Goal: Task Accomplishment & Management: Use online tool/utility

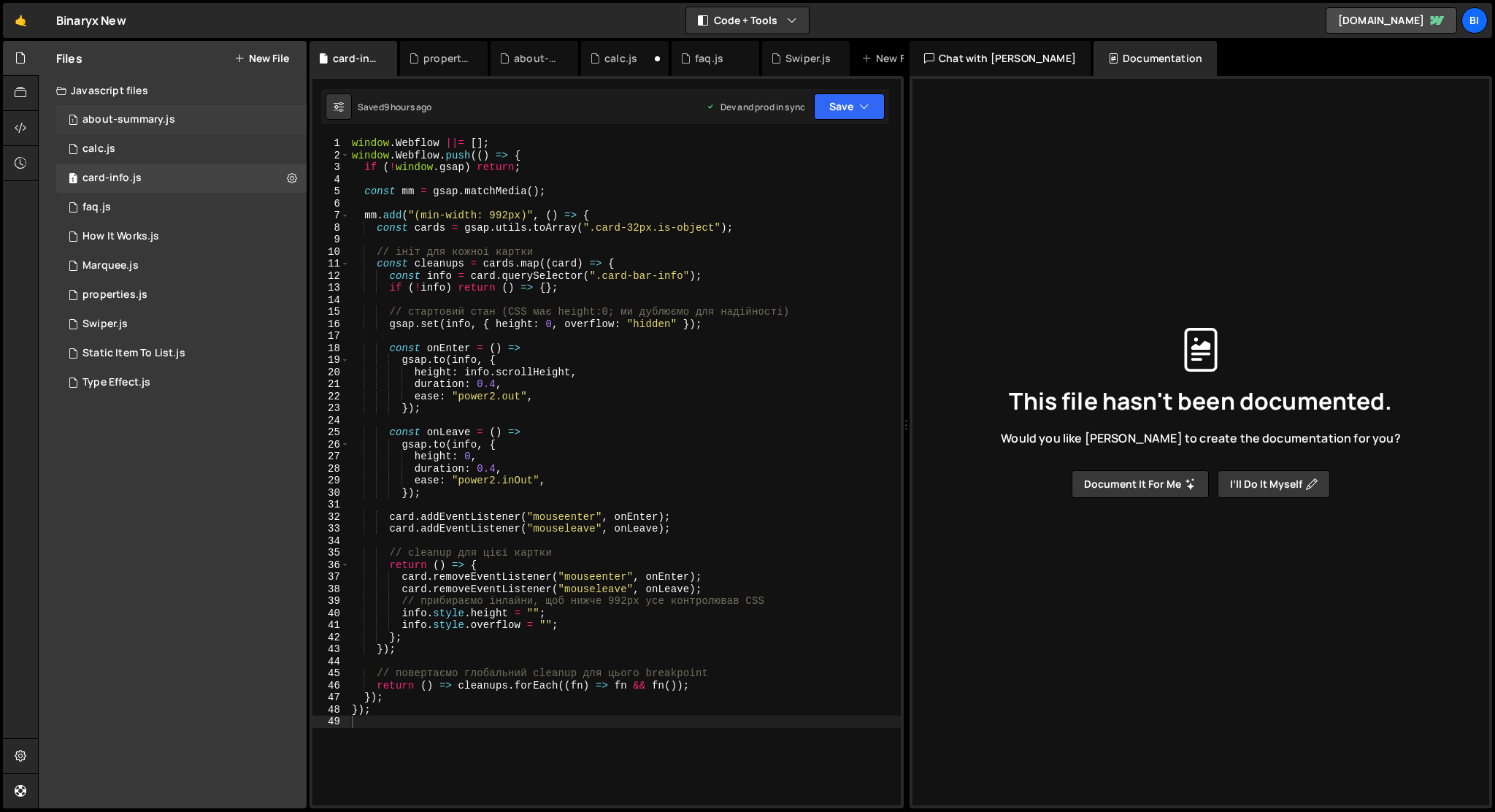
click at [150, 116] on div "about-summary.js" at bounding box center [129, 119] width 93 height 13
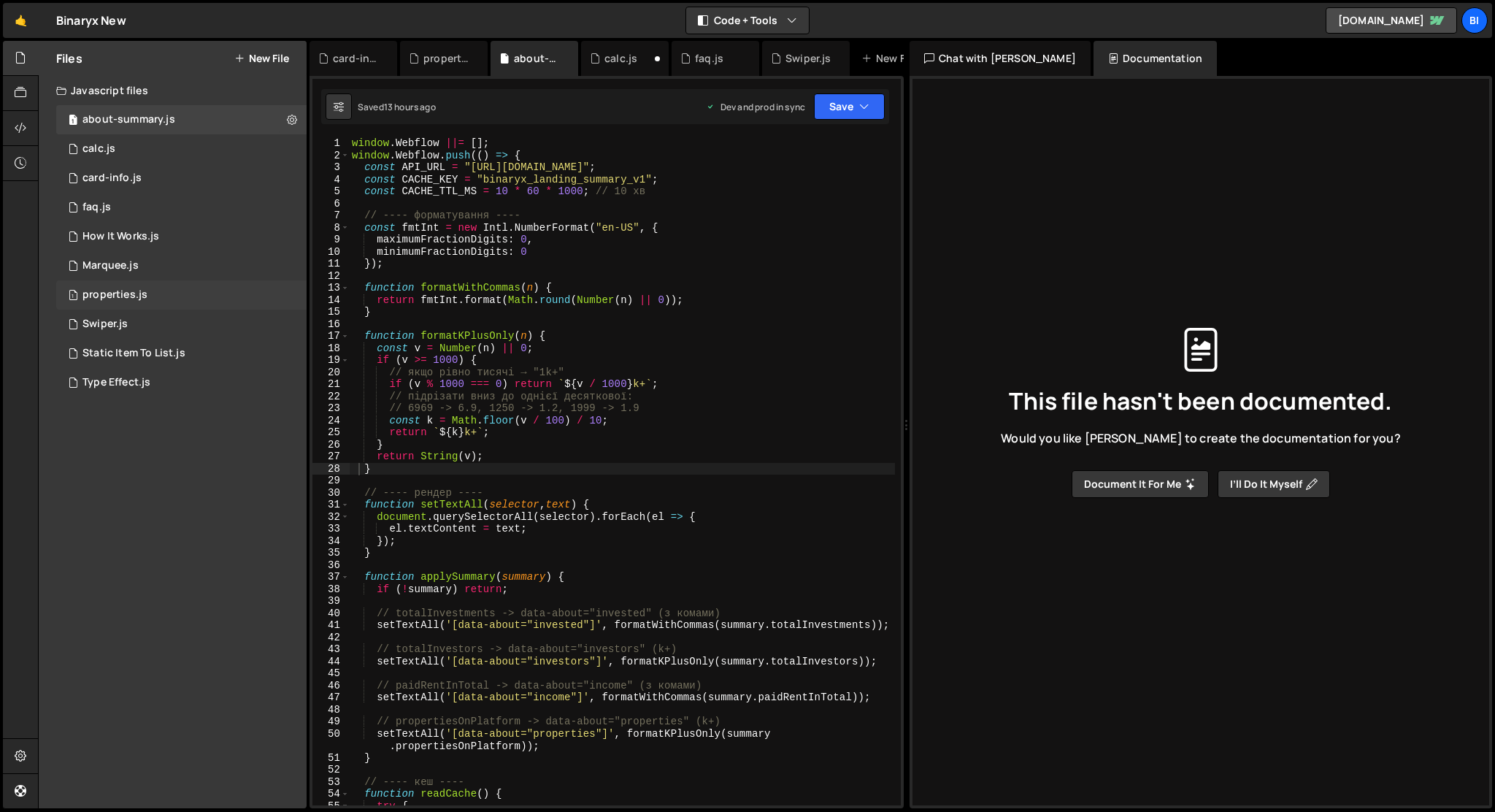
click at [147, 296] on div "1 properties.js 0" at bounding box center [182, 295] width 250 height 30
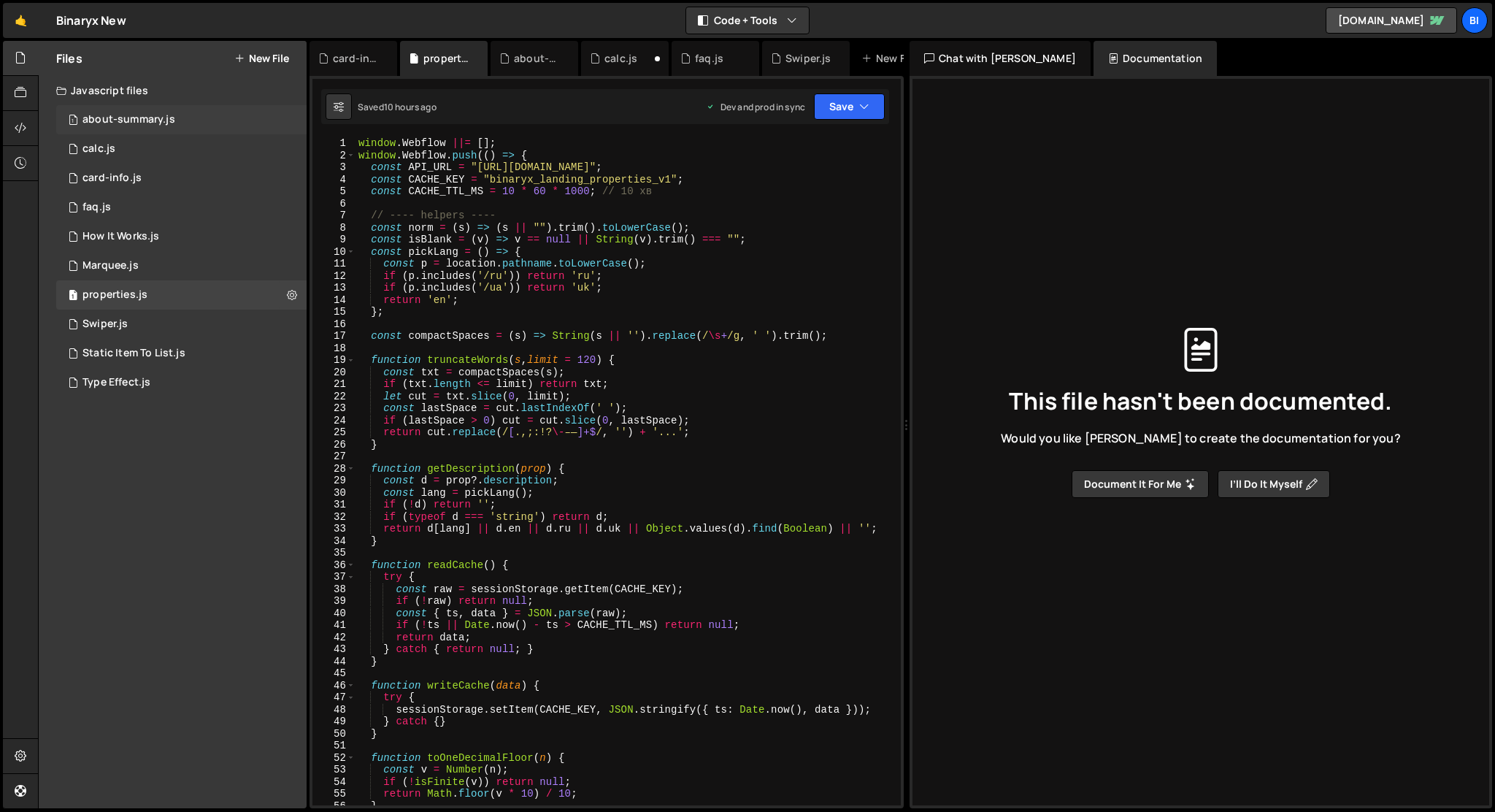
click at [199, 118] on div "1 about-summary.js 0" at bounding box center [182, 120] width 250 height 30
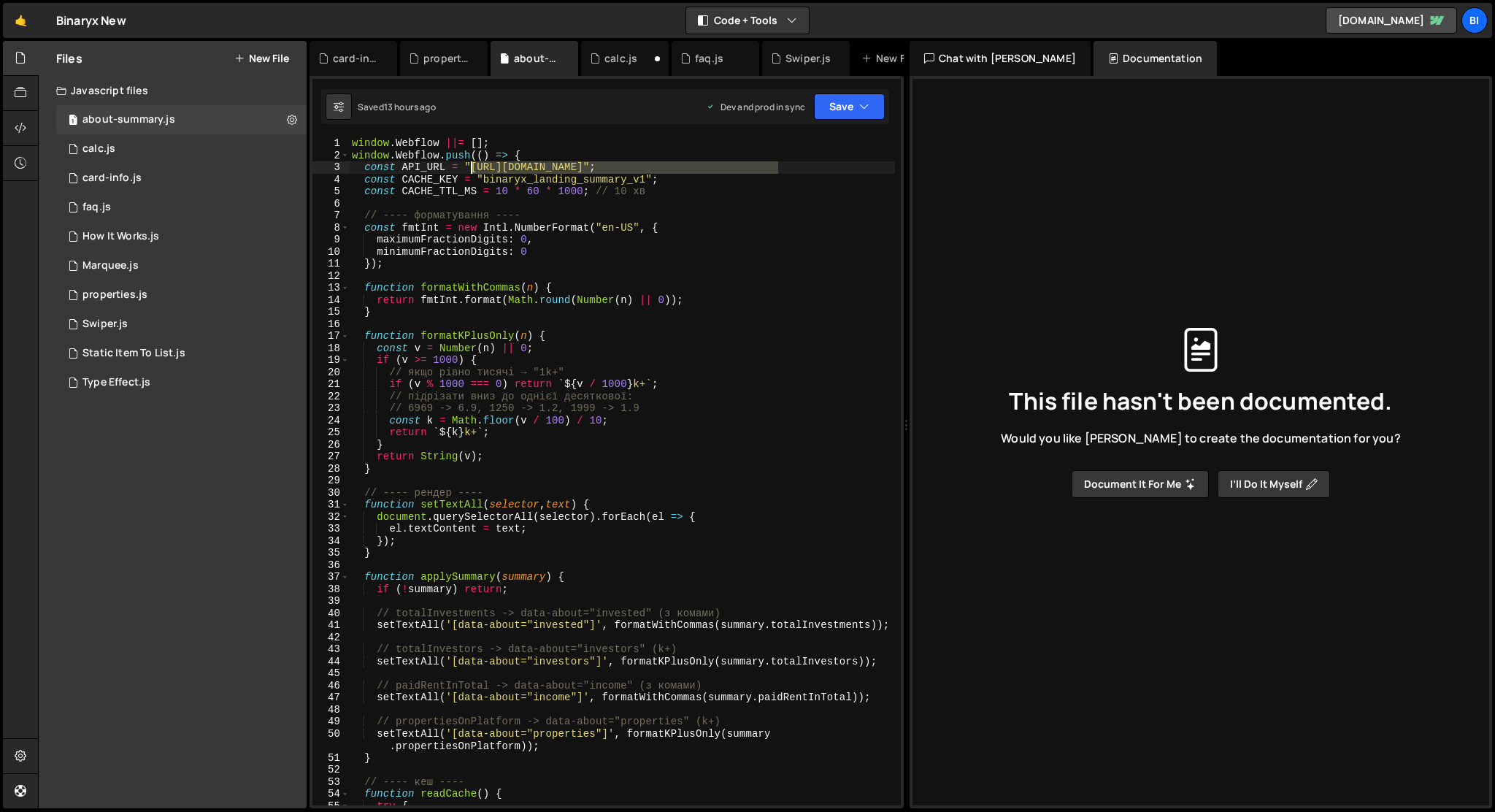
drag, startPoint x: 780, startPoint y: 168, endPoint x: 471, endPoint y: 163, distance: 309.0
click at [471, 163] on div "window . Webflow ||= [ ] ; window . Webflow . push (( ) => { const API_URL = "[…" at bounding box center [622, 482] width 546 height 692
paste textarea "[DOMAIN_NAME][URL]"
type textarea "const API_URL = "[URL][DOMAIN_NAME]";"
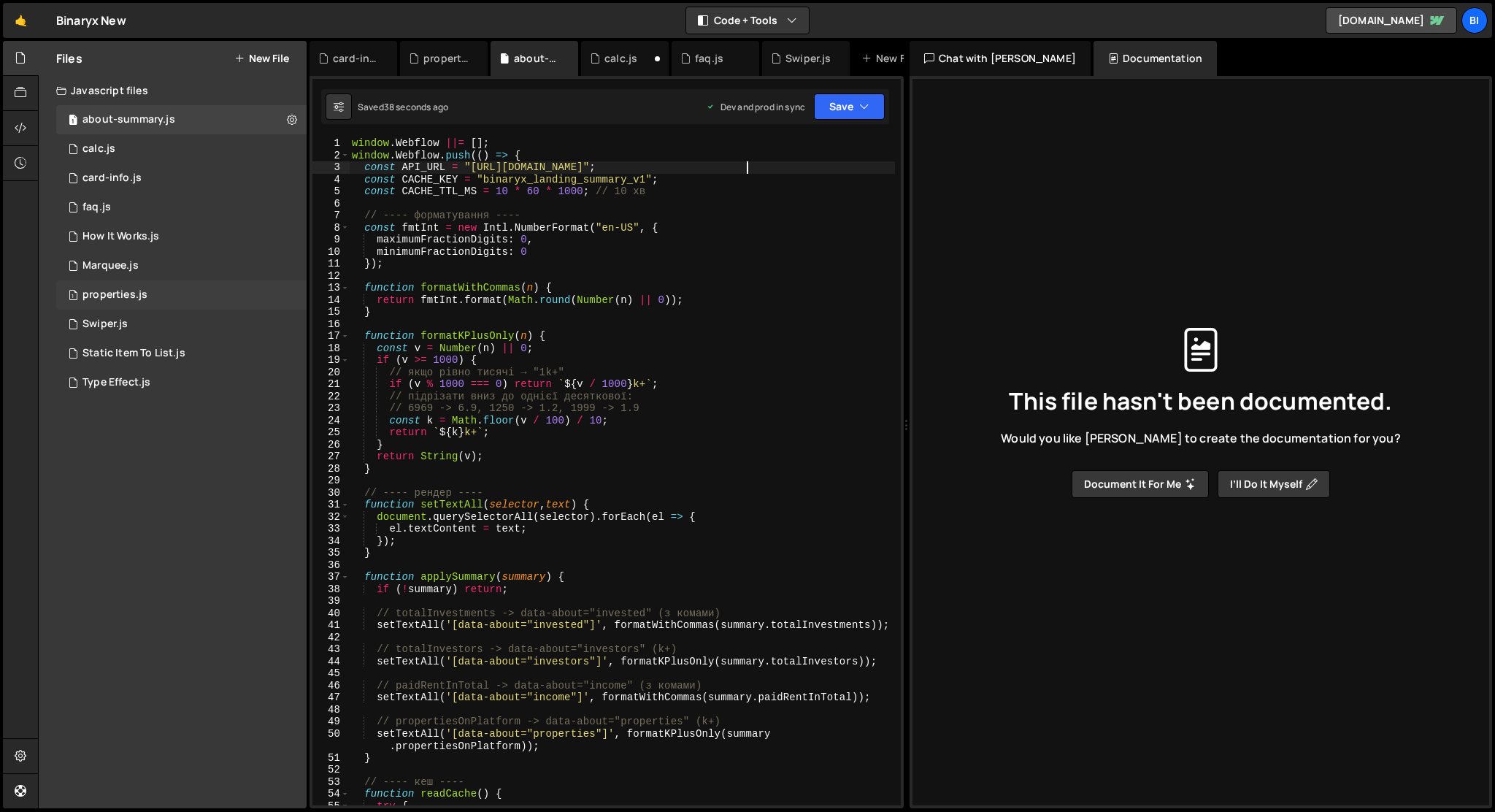
click at [119, 294] on div "properties.js" at bounding box center [115, 294] width 65 height 13
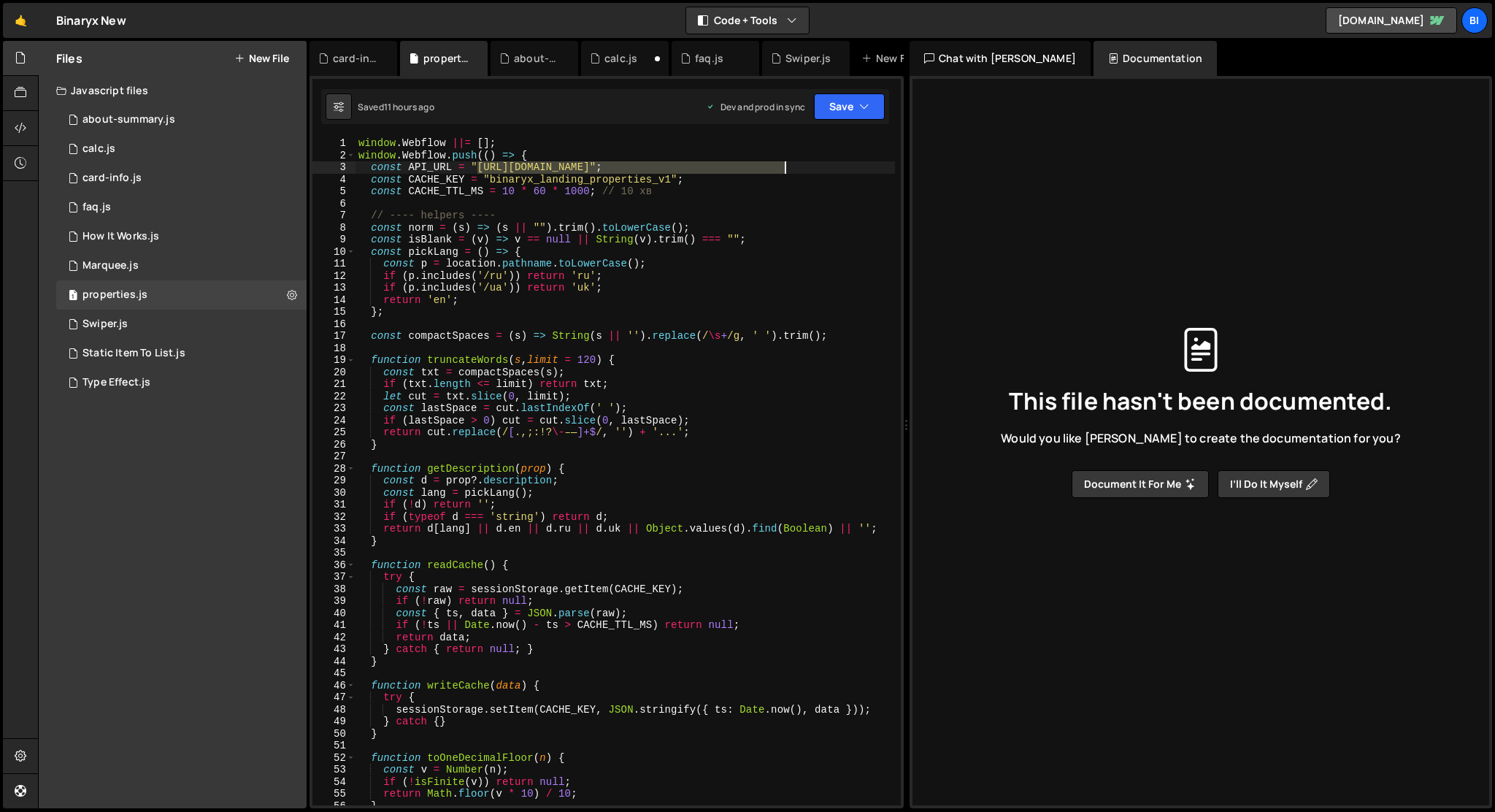
drag, startPoint x: 479, startPoint y: 168, endPoint x: 784, endPoint y: 165, distance: 305.0
click at [784, 165] on div "window . Webflow ||= [ ] ; window . Webflow . push (( ) => { const API_URL = "[…" at bounding box center [625, 482] width 540 height 692
click at [171, 130] on div "1 about-summary.js 0" at bounding box center [182, 120] width 250 height 30
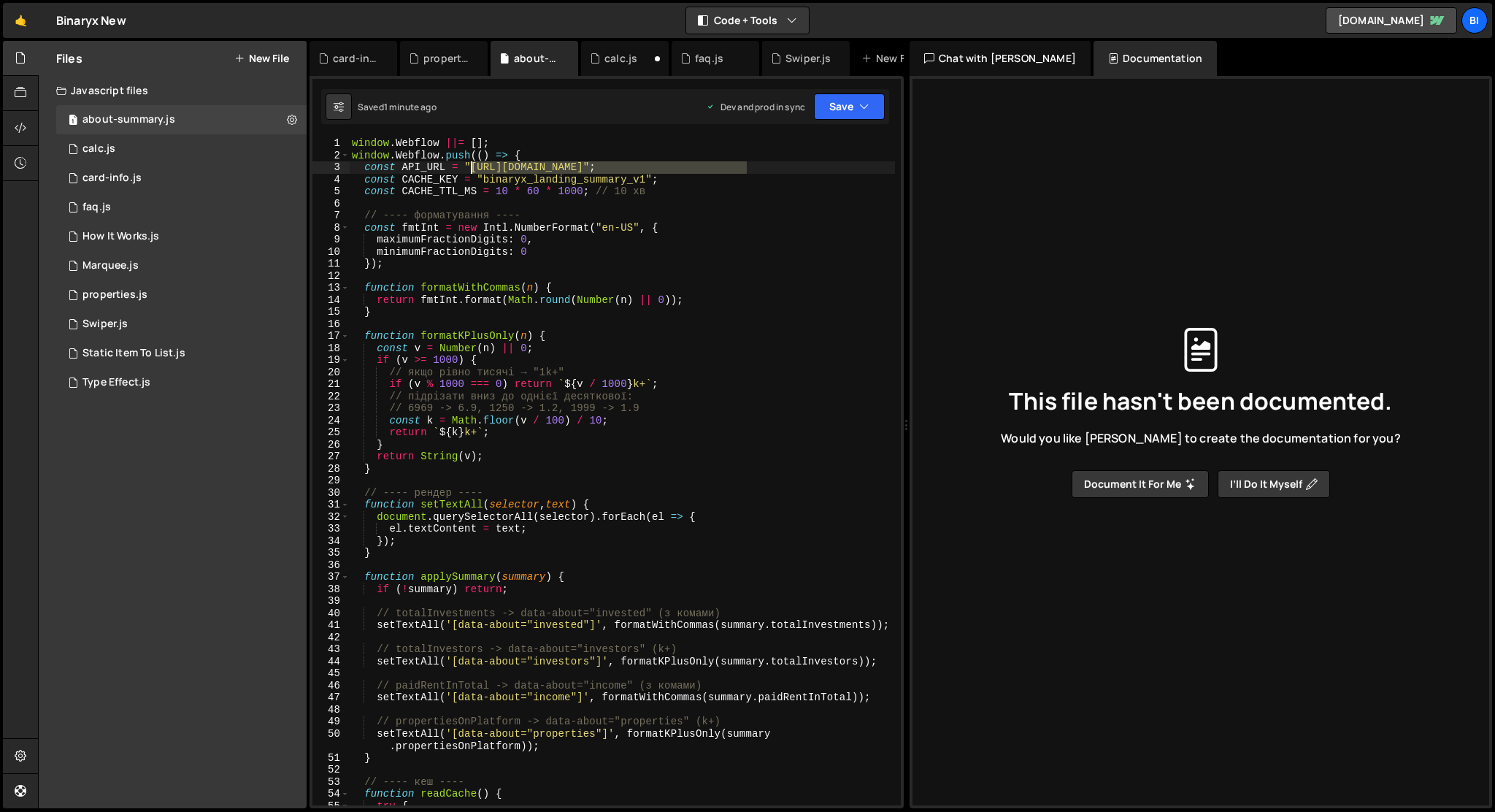
drag, startPoint x: 747, startPoint y: 167, endPoint x: 471, endPoint y: 165, distance: 276.0
click at [471, 165] on div "window . Webflow ||= [ ] ; window . Webflow . push (( ) => { const API_URL = "[…" at bounding box center [622, 482] width 546 height 692
click at [139, 324] on div "1 Swiper.js 0" at bounding box center [182, 324] width 250 height 30
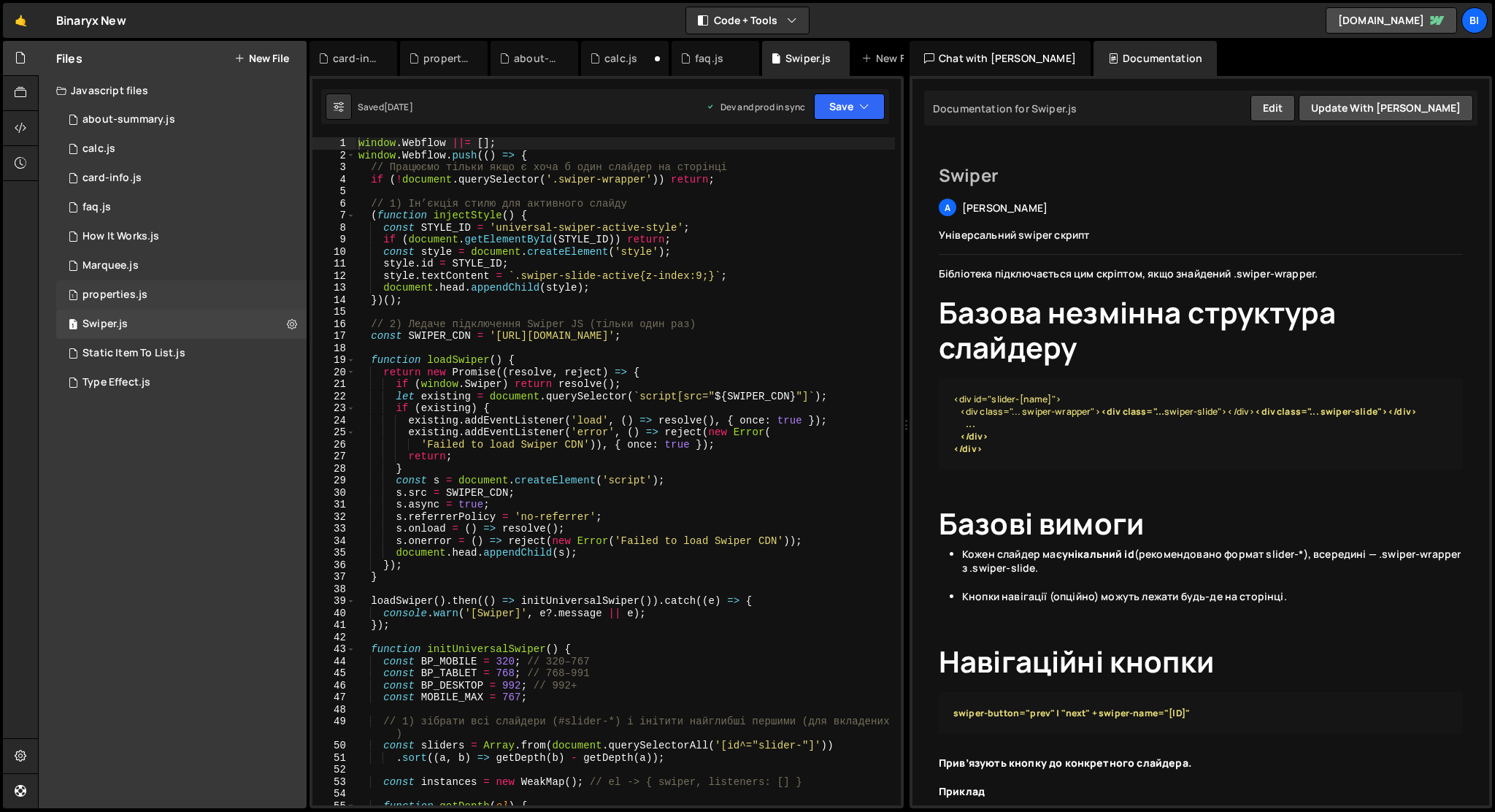
click at [135, 302] on div "1 properties.js 0" at bounding box center [182, 295] width 250 height 30
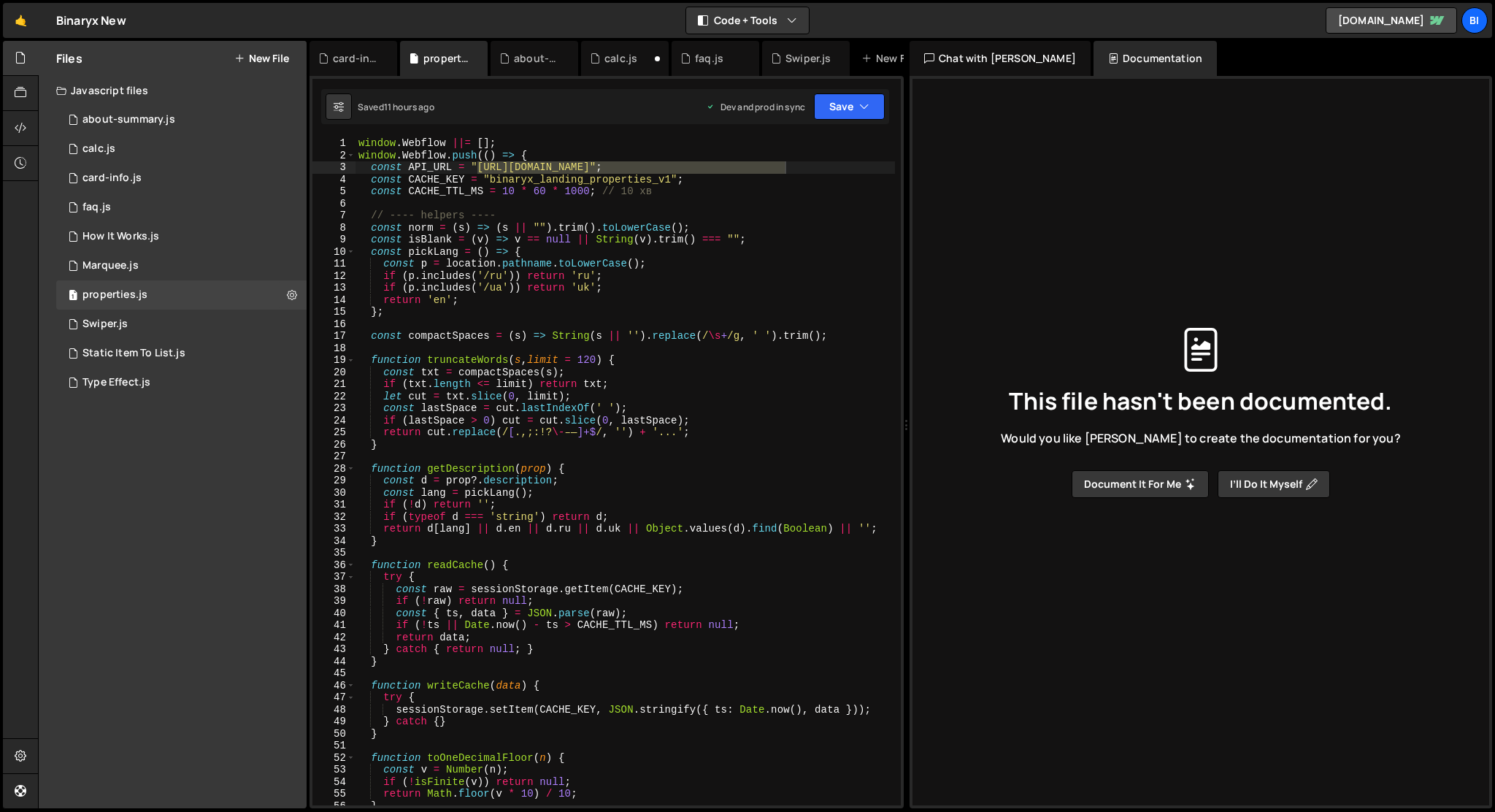
click at [656, 167] on div "window . Webflow ||= [ ] ; window . Webflow . push (( ) => { const API_URL = "[…" at bounding box center [625, 470] width 540 height 668
drag, startPoint x: 478, startPoint y: 166, endPoint x: 783, endPoint y: 164, distance: 305.0
click at [783, 164] on div "window . Webflow ||= [ ] ; window . Webflow . push (( ) => { const API_URL = "[…" at bounding box center [625, 482] width 540 height 692
paste textarea "[DOMAIN_NAME][URL]"
type textarea "const API_URL = "[URL][DOMAIN_NAME][PERSON_NAME]";"
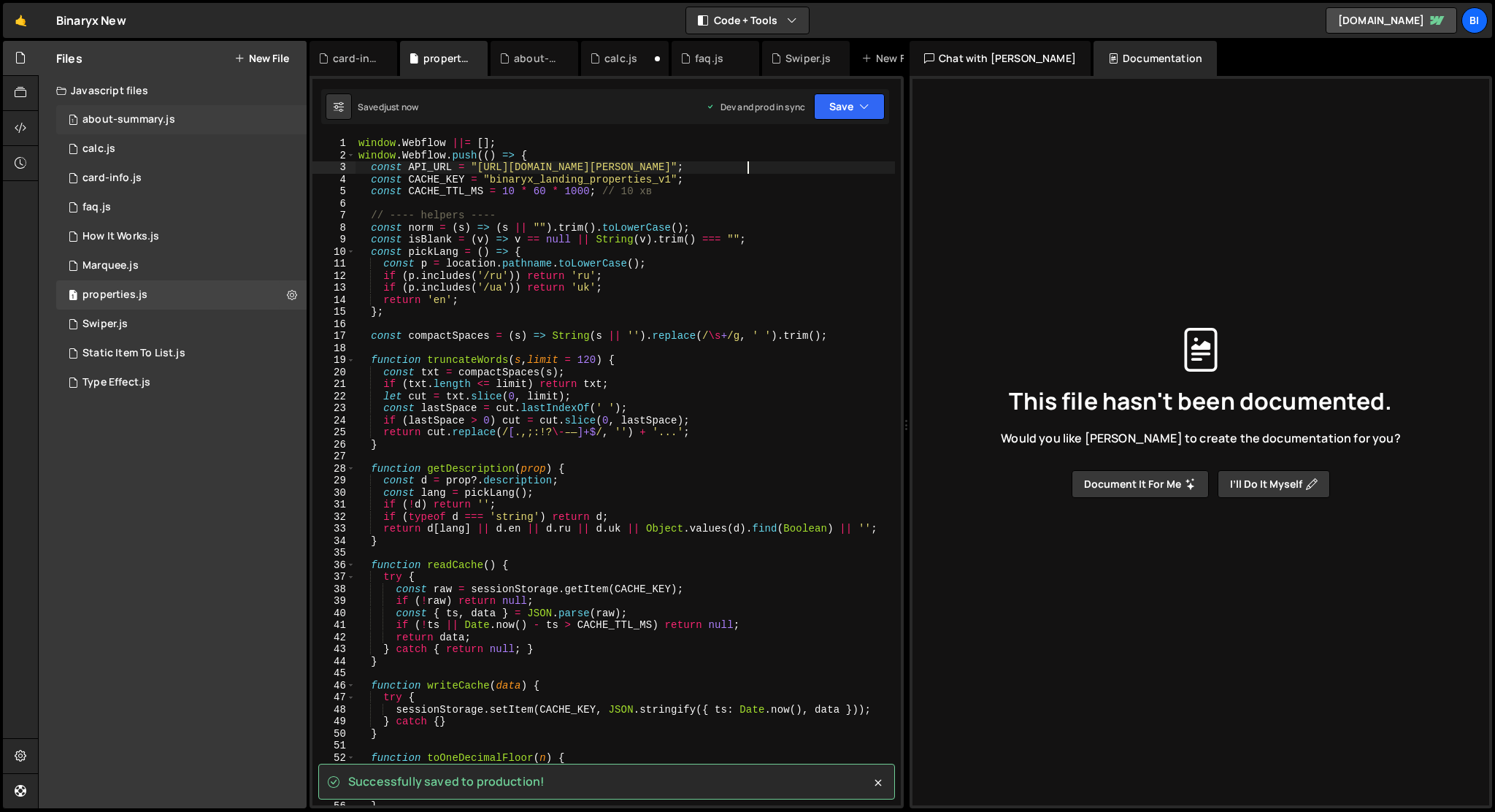
click at [146, 126] on div "about-summary.js" at bounding box center [129, 119] width 93 height 13
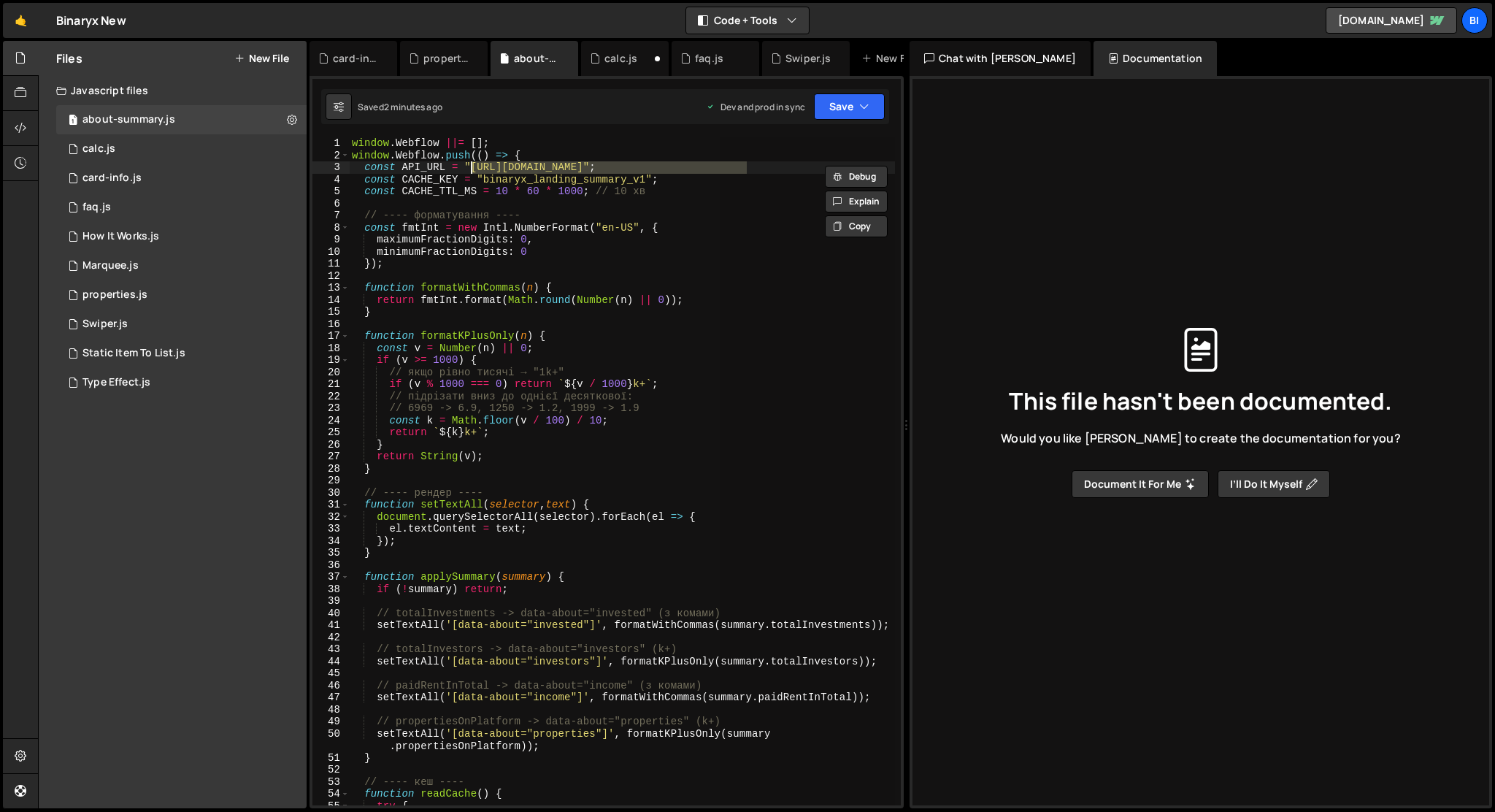
click at [737, 170] on div "window . Webflow ||= [ ] ; window . Webflow . push (( ) => { const API_URL = "[…" at bounding box center [622, 470] width 546 height 668
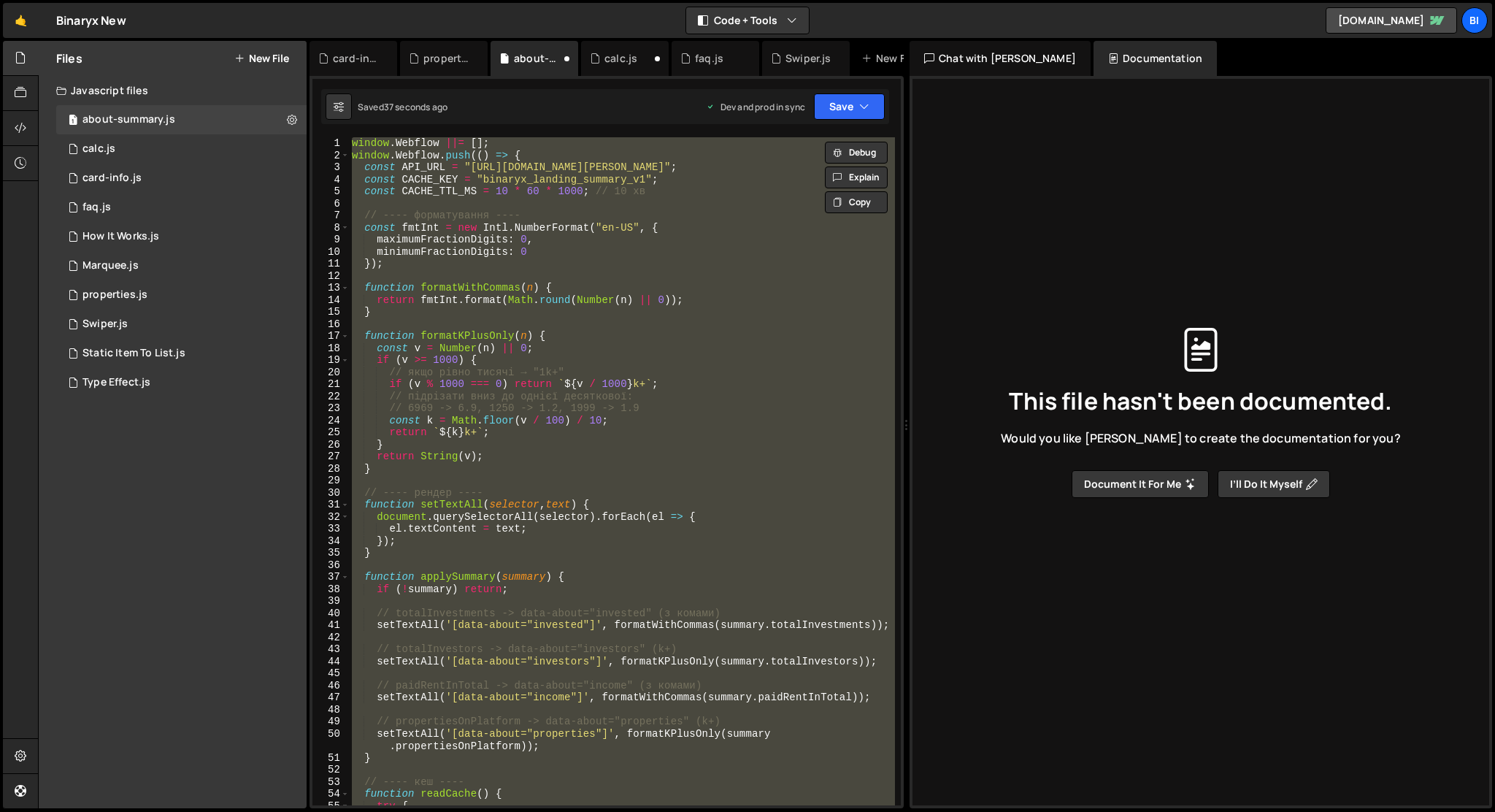
scroll to position [0, 0]
type textarea "const API_URL = "[URL][DOMAIN_NAME]";"
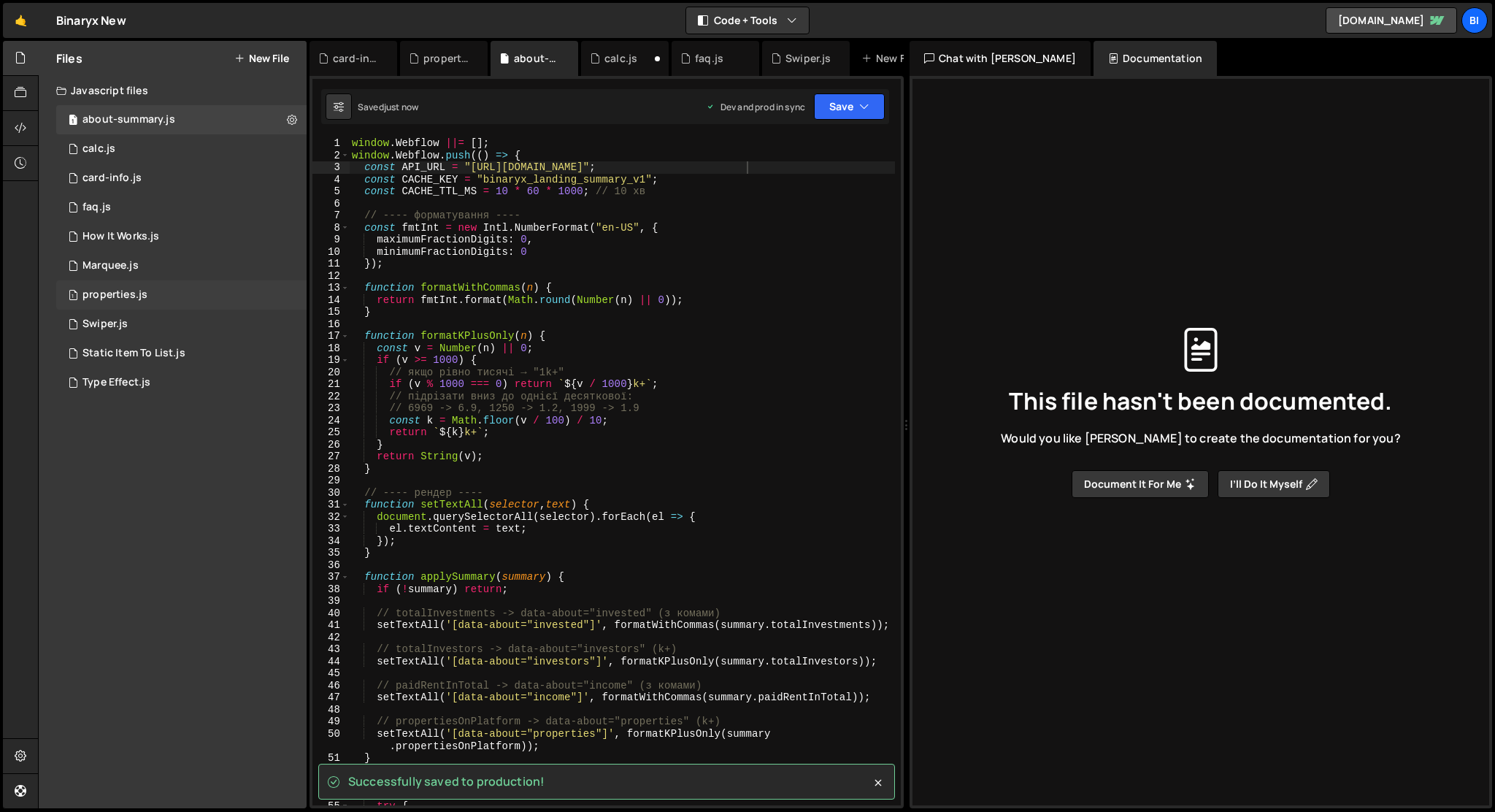
click at [166, 294] on div "1 properties.js 0" at bounding box center [182, 295] width 250 height 30
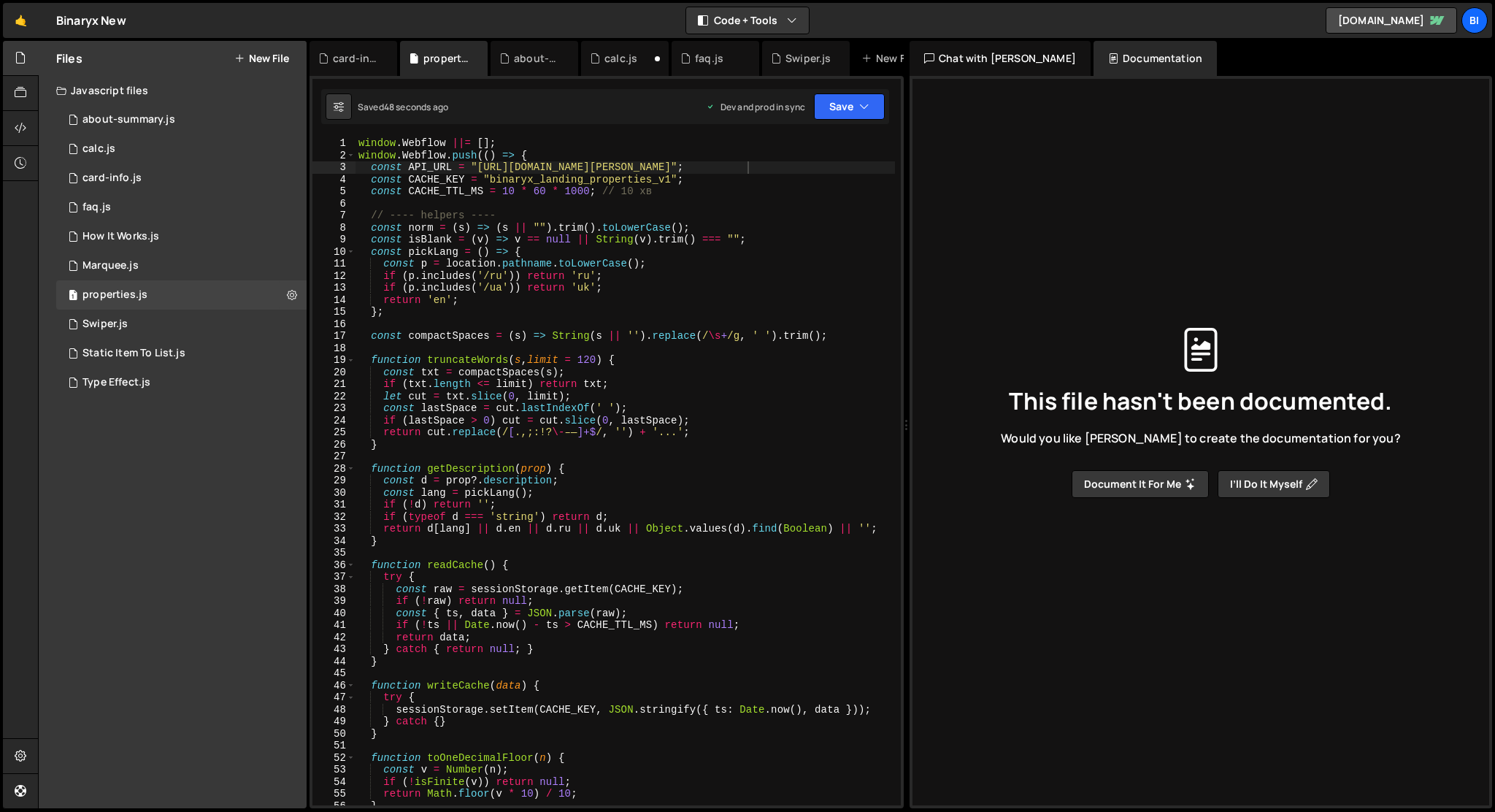
click at [748, 162] on div "window . Webflow ||= [ ] ; window . Webflow . push (( ) => { const API_URL = "[…" at bounding box center [625, 482] width 540 height 692
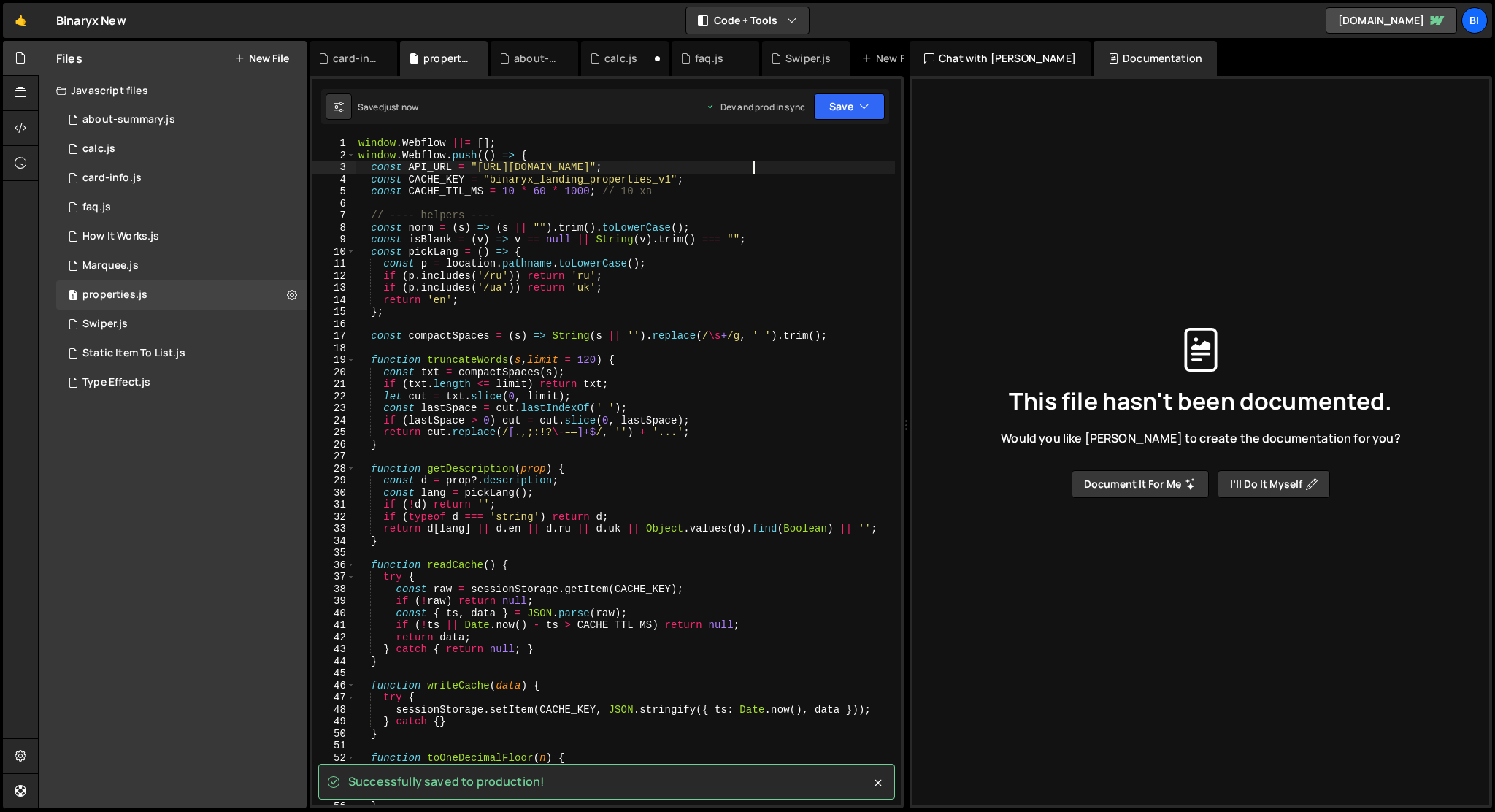
type textarea "const API_URL = "[URL][DOMAIN_NAME]";"
